Goal: Task Accomplishment & Management: Manage account settings

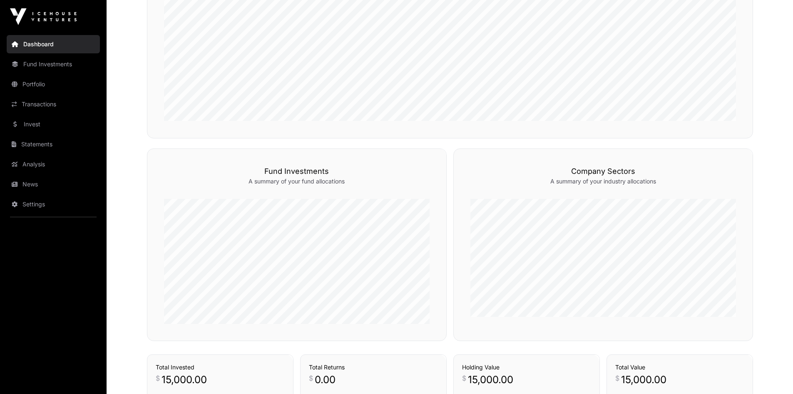
scroll to position [269, 0]
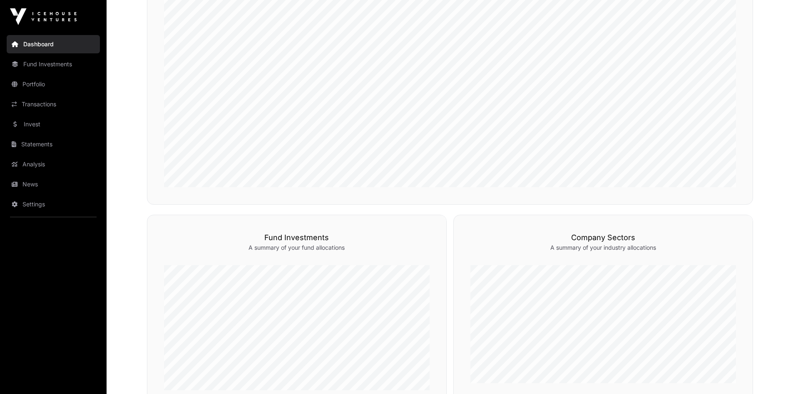
click at [724, 204] on link "Companies" at bounding box center [725, 200] width 40 height 8
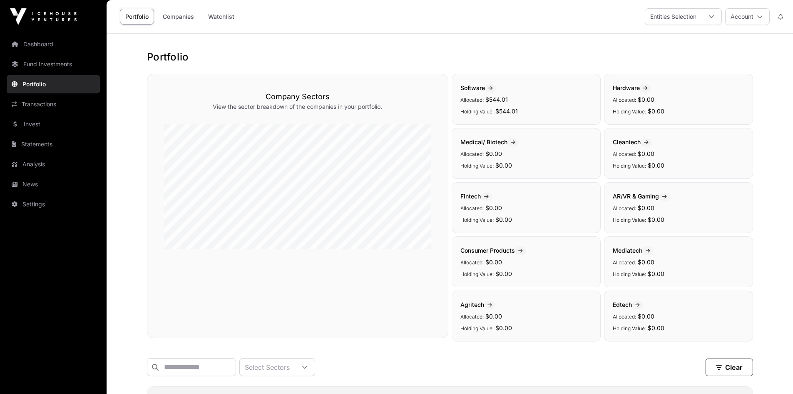
click at [40, 50] on link "Dashboard" at bounding box center [53, 44] width 93 height 18
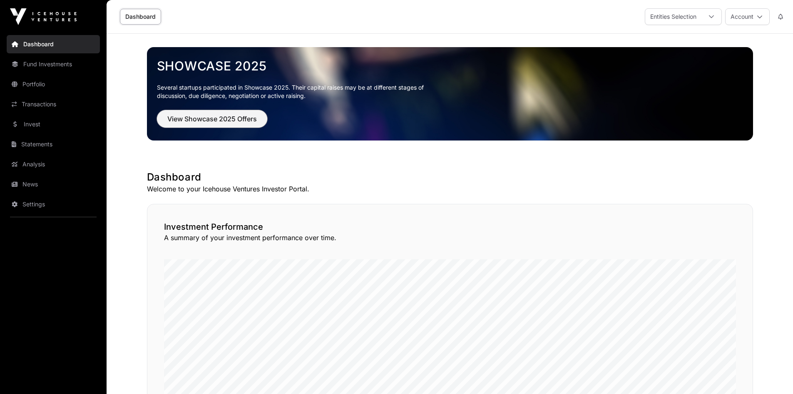
click at [244, 120] on span "View Showcase 2025 Offers" at bounding box center [212, 119] width 90 height 10
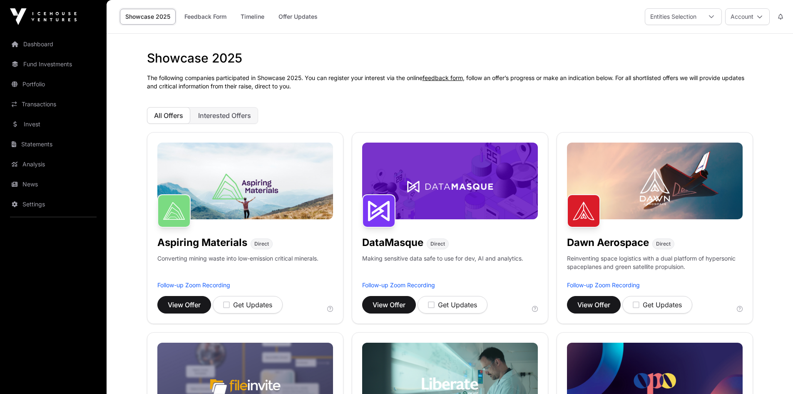
click at [744, 15] on button "Account" at bounding box center [747, 16] width 45 height 17
click at [700, 126] on span "Sign Out" at bounding box center [696, 130] width 24 height 8
